Goal: Task Accomplishment & Management: Manage account settings

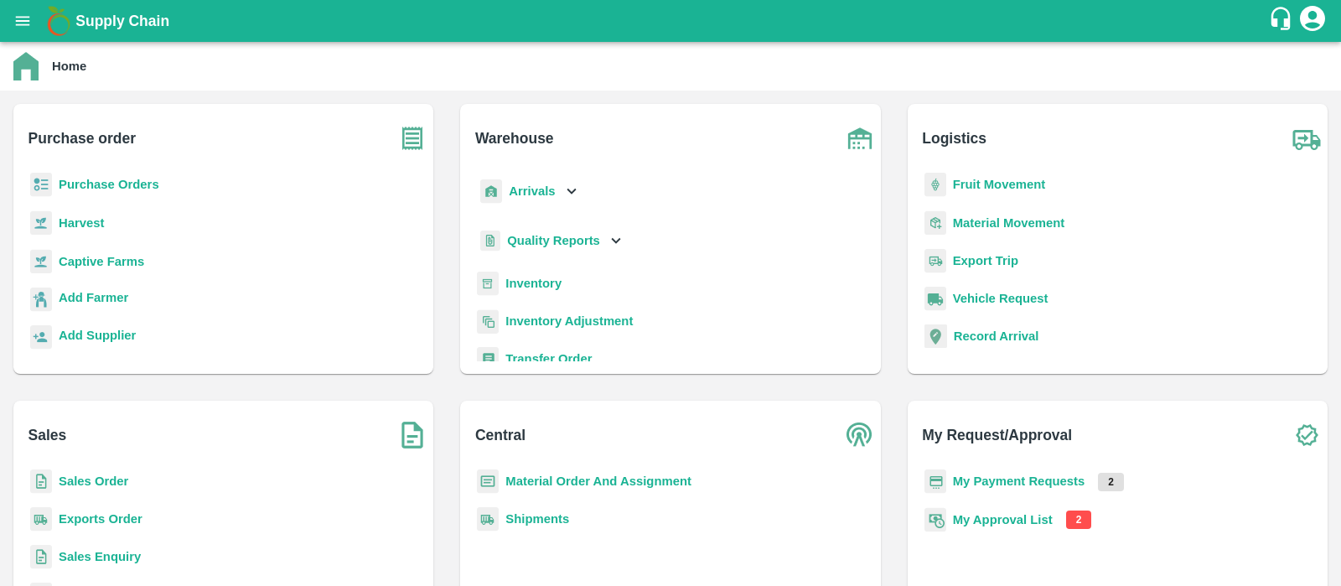
click at [1016, 521] on b "My Approval List" at bounding box center [1003, 519] width 100 height 13
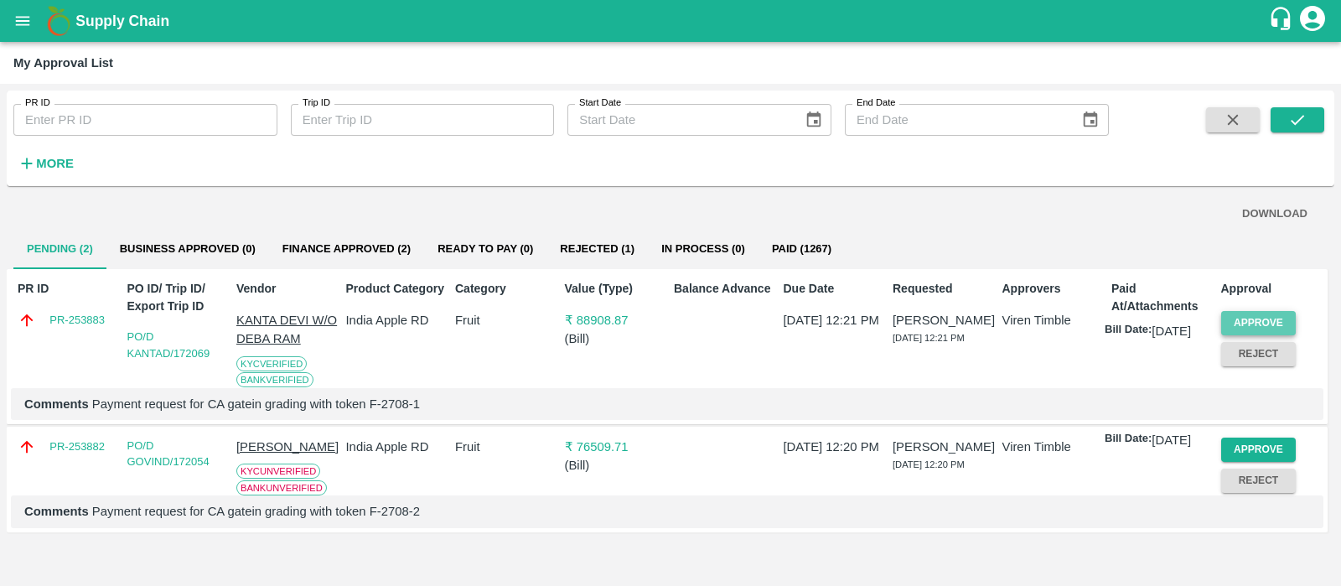
click at [1265, 321] on button "Approve" at bounding box center [1258, 323] width 75 height 24
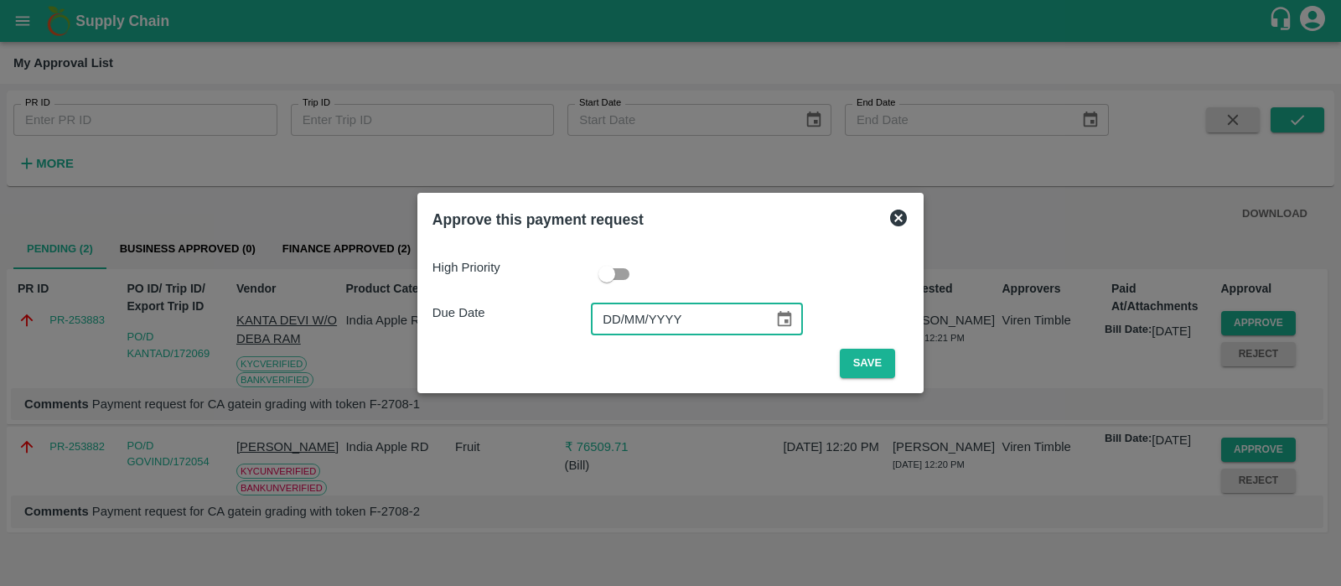
click at [608, 316] on input "DD/MM/YYYY" at bounding box center [676, 319] width 171 height 32
type input "[DATE]"
click at [877, 366] on button "Save" at bounding box center [867, 363] width 55 height 29
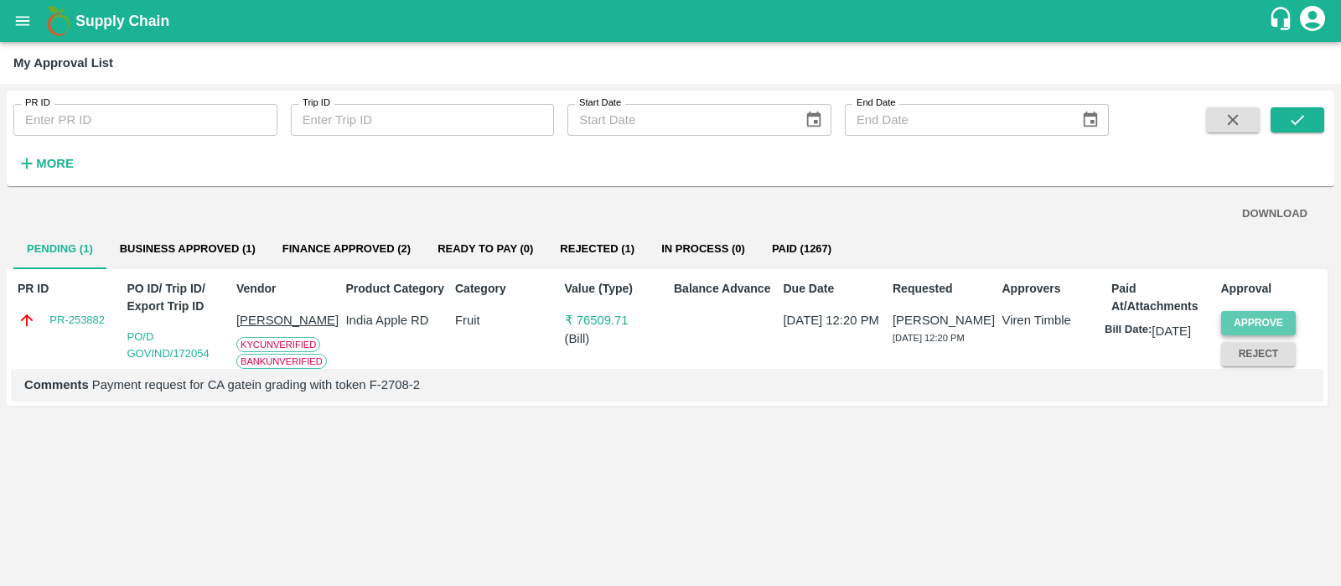
click at [1244, 315] on button "Approve" at bounding box center [1258, 323] width 75 height 24
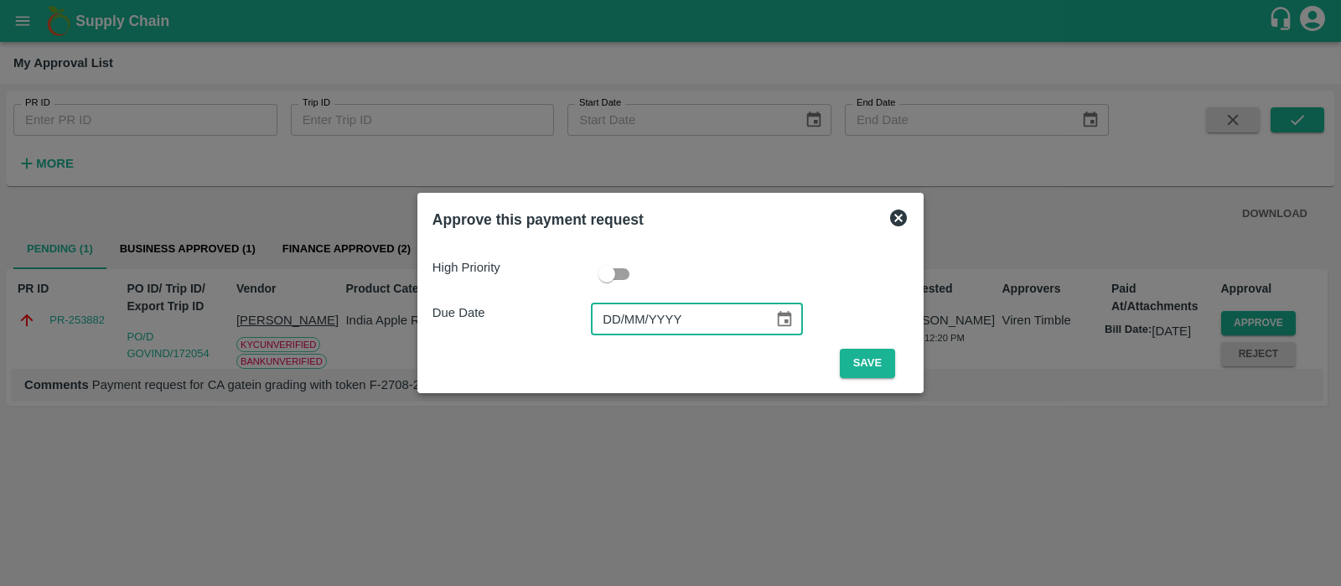
click at [599, 326] on input "DD/MM/YYYY" at bounding box center [676, 319] width 171 height 32
type input "[DATE]"
click at [857, 355] on button "Save" at bounding box center [867, 363] width 55 height 29
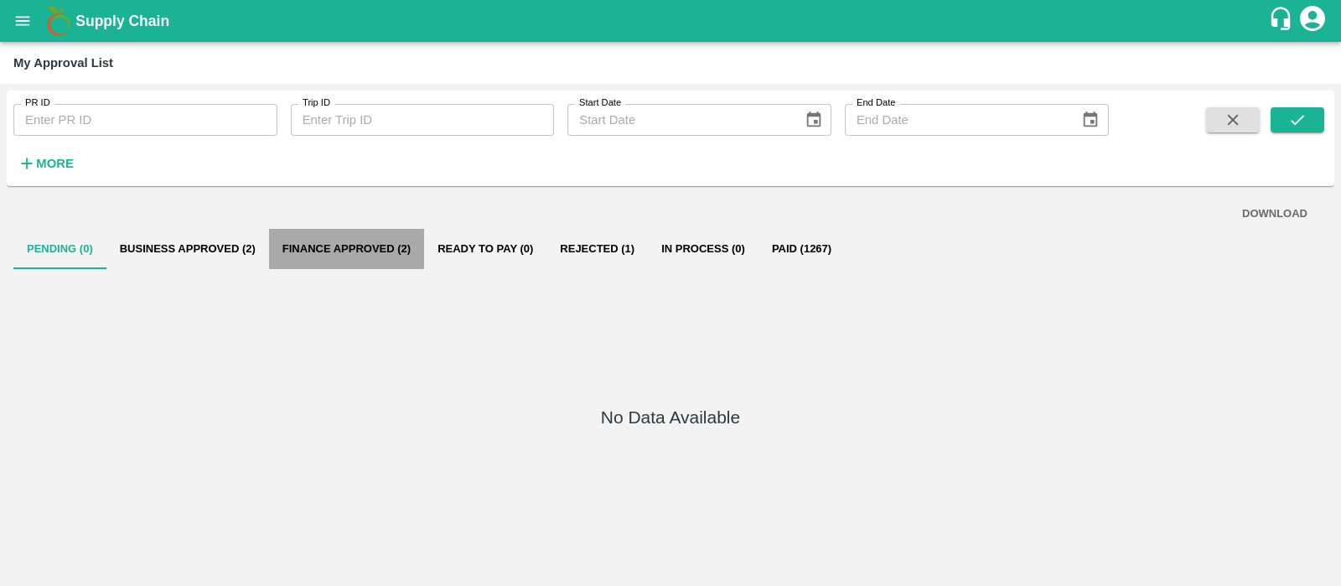
click at [395, 251] on button "Finance Approved (2)" at bounding box center [346, 249] width 155 height 40
